Goal: Task Accomplishment & Management: Use online tool/utility

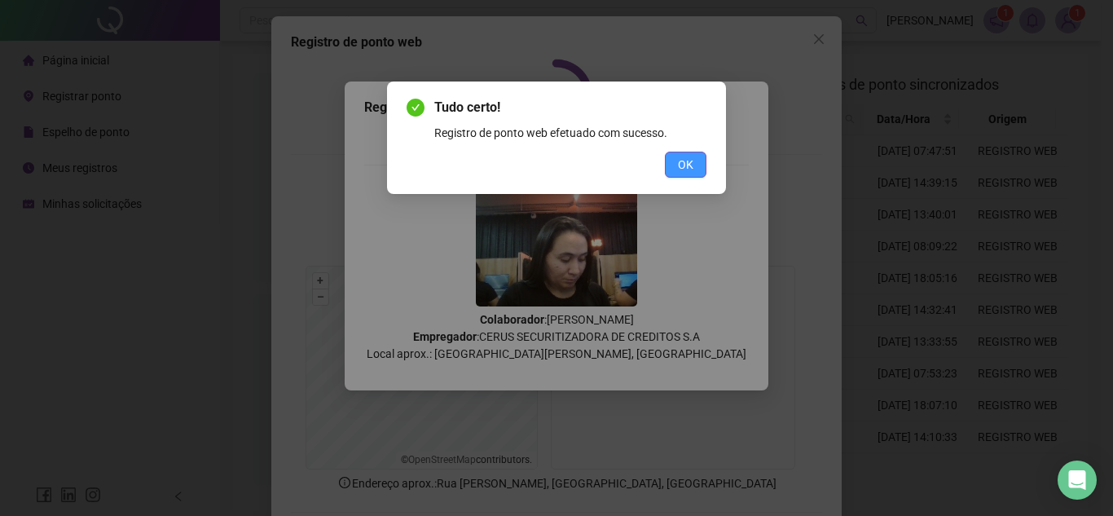
scroll to position [85, 0]
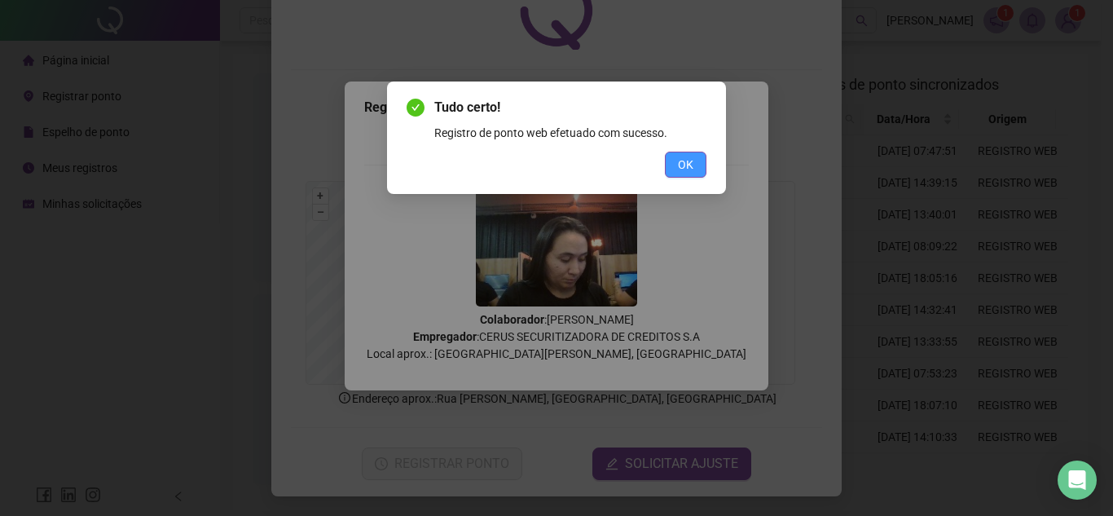
click at [684, 165] on span "OK" at bounding box center [685, 165] width 15 height 18
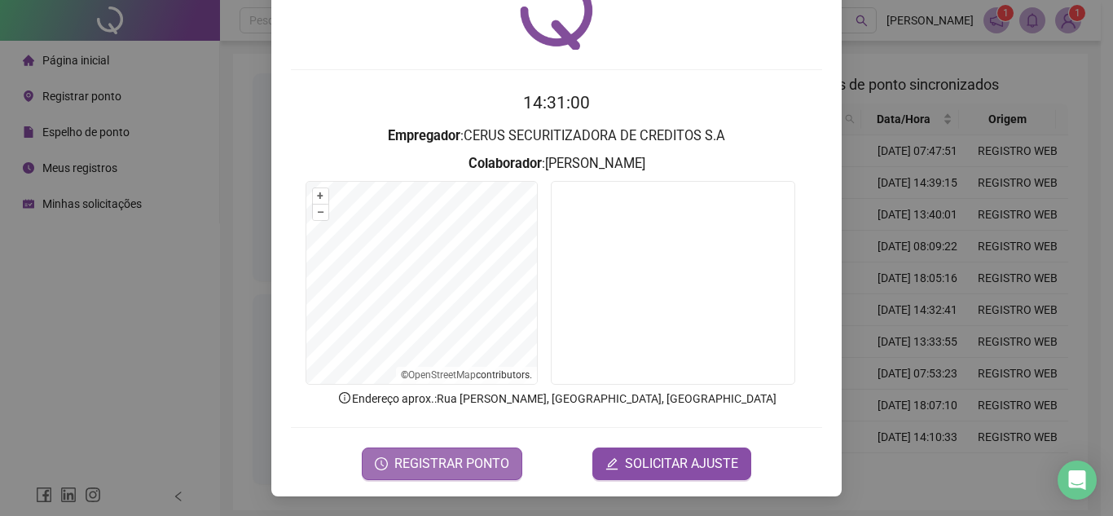
click at [444, 464] on span "REGISTRAR PONTO" at bounding box center [451, 464] width 115 height 20
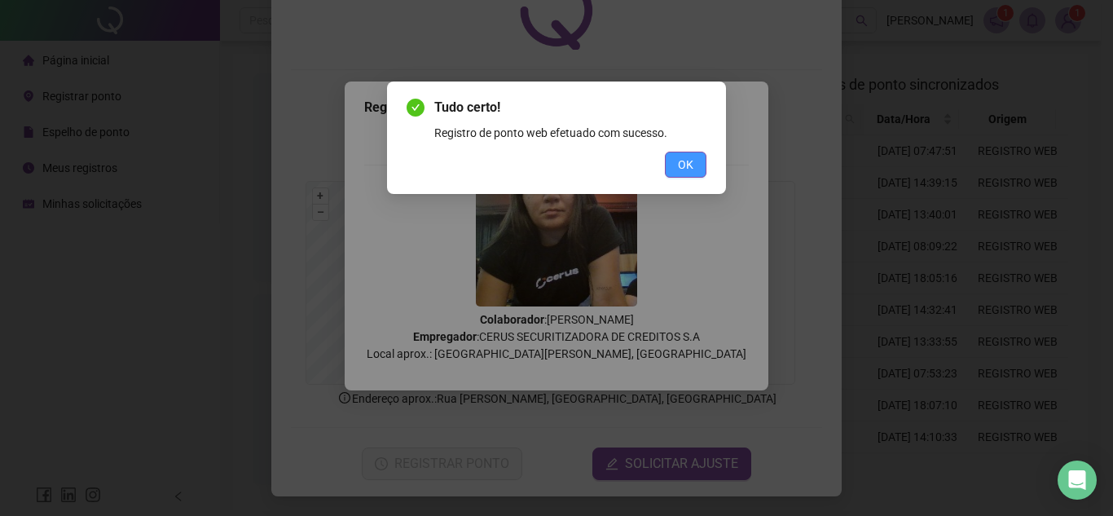
click at [699, 164] on button "OK" at bounding box center [686, 165] width 42 height 26
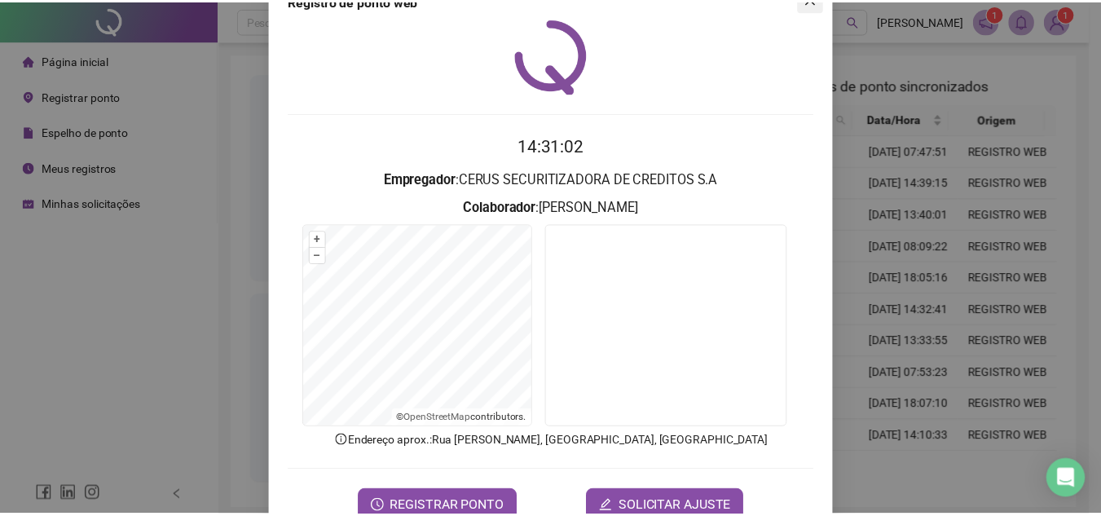
scroll to position [0, 0]
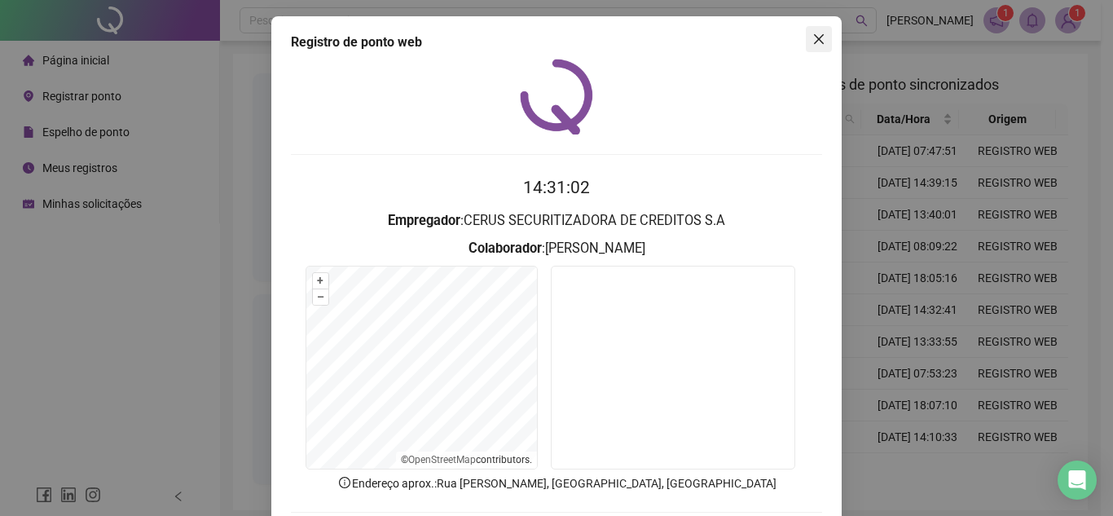
click at [812, 37] on icon "close" at bounding box center [818, 39] width 13 height 13
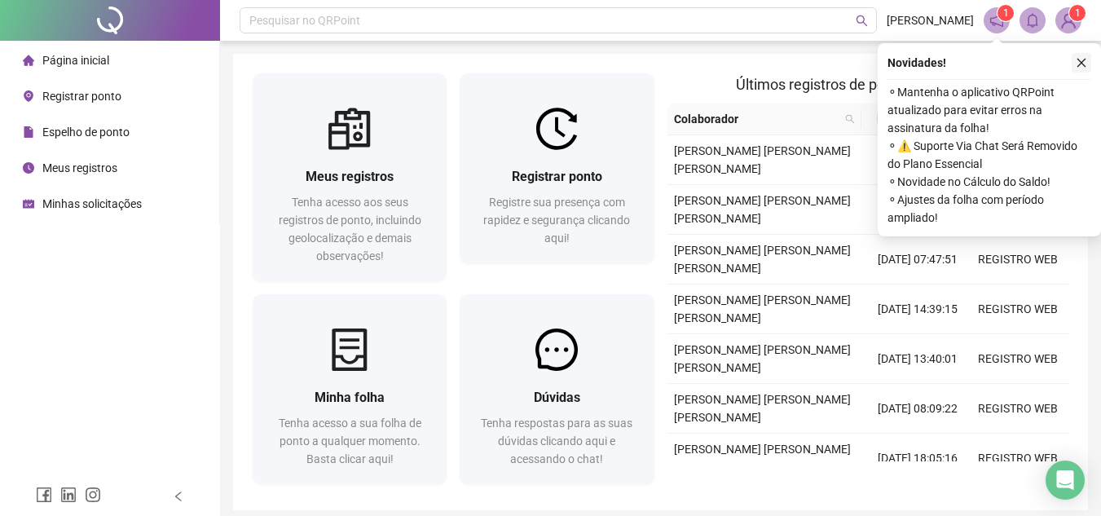
click at [1084, 61] on icon "close" at bounding box center [1080, 62] width 11 height 11
